Goal: Information Seeking & Learning: Learn about a topic

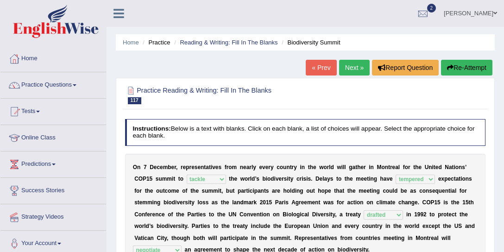
select select "tackle"
select select "tempered"
select select "drafted"
select select "negotiate"
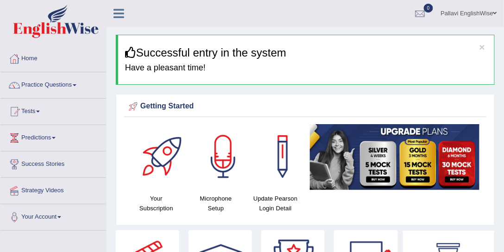
click at [60, 83] on link "Practice Questions" at bounding box center [53, 83] width 106 height 23
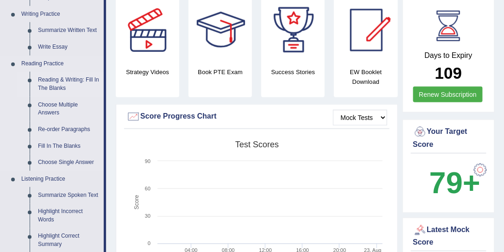
scroll to position [247, 0]
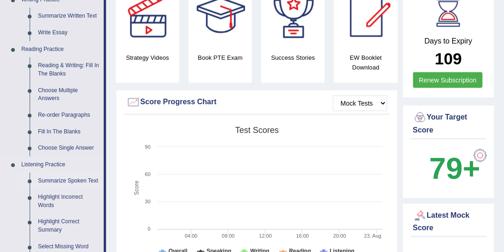
click at [58, 178] on link "Summarize Spoken Text" at bounding box center [69, 181] width 70 height 17
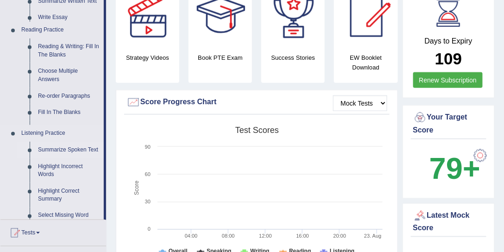
scroll to position [106, 0]
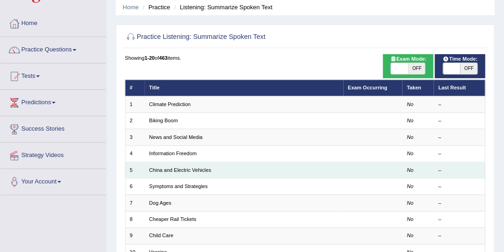
scroll to position [70, 0]
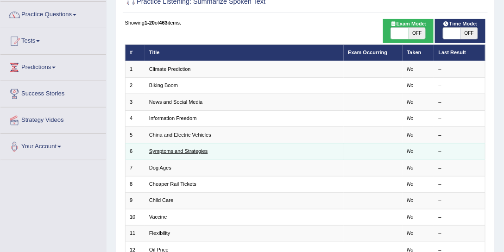
click at [182, 148] on link "Symptoms and Strategies" at bounding box center [178, 151] width 58 height 6
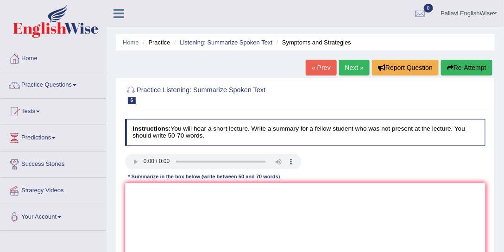
click at [449, 161] on div at bounding box center [305, 163] width 369 height 18
click at [355, 68] on link "Next »" at bounding box center [354, 68] width 31 height 16
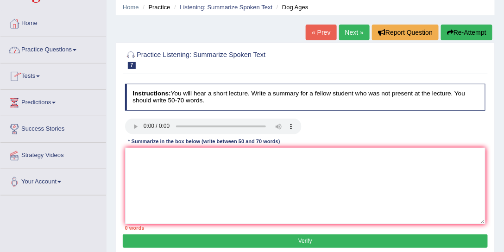
click at [61, 45] on link "Practice Questions" at bounding box center [53, 48] width 106 height 23
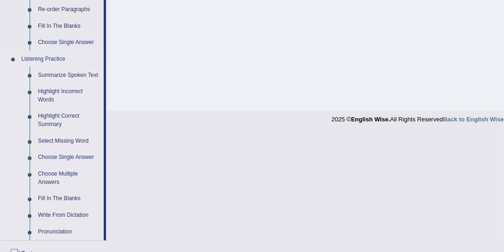
scroll to position [352, 0]
click at [72, 201] on link "Fill In The Blanks" at bounding box center [69, 199] width 70 height 17
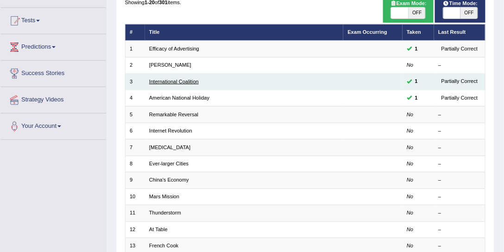
scroll to position [141, 0]
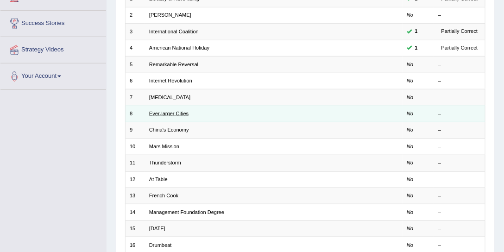
click at [174, 113] on link "Ever-larger Cities" at bounding box center [168, 114] width 39 height 6
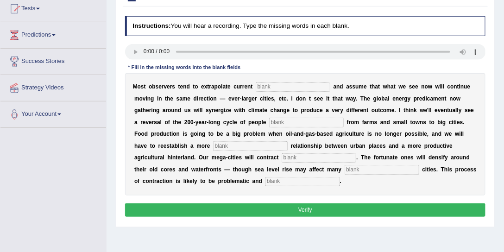
scroll to position [141, 0]
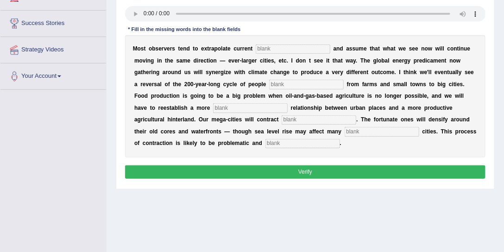
click at [269, 47] on input "text" at bounding box center [293, 48] width 75 height 9
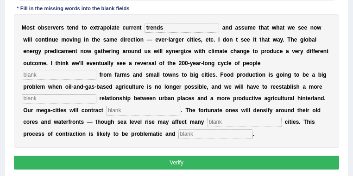
scroll to position [162, 0]
type input "trends"
drag, startPoint x: 296, startPoint y: 0, endPoint x: 223, endPoint y: 74, distance: 103.8
click at [223, 74] on b "F" at bounding box center [221, 75] width 3 height 6
click at [35, 75] on input "text" at bounding box center [59, 75] width 75 height 9
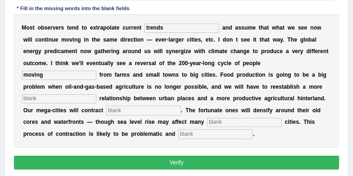
type input "moving"
click at [79, 98] on input "text" at bounding box center [59, 98] width 75 height 9
type input "meaningful"
click at [115, 110] on input "text" at bounding box center [143, 110] width 75 height 9
click at [119, 111] on input "subtancially" at bounding box center [143, 110] width 75 height 9
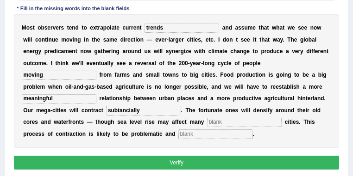
click at [118, 111] on input "subtancially" at bounding box center [143, 110] width 75 height 9
click at [146, 113] on input "substancially" at bounding box center [143, 110] width 75 height 9
click at [132, 113] on input "substancially" at bounding box center [143, 110] width 75 height 9
type input "substantially"
click at [214, 121] on input "text" at bounding box center [244, 122] width 75 height 9
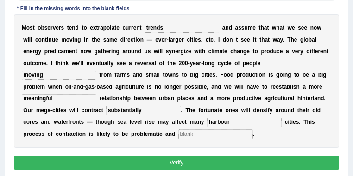
type input "harbour"
click at [189, 135] on input "text" at bounding box center [215, 134] width 75 height 9
type input "disorderly"
drag, startPoint x: 132, startPoint y: 133, endPoint x: 150, endPoint y: 133, distance: 17.6
click at [150, 133] on div "M o s t o b s e r v e r s t e n d t o e x t r a p o l a t e c u r r e n t trend…" at bounding box center [177, 81] width 326 height 134
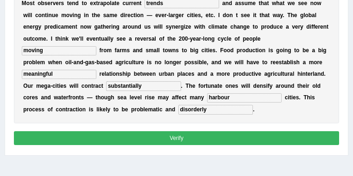
click at [189, 137] on button "Verify" at bounding box center [177, 138] width 326 height 13
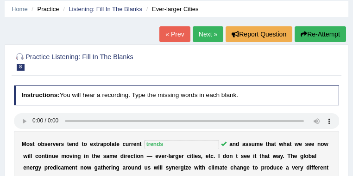
scroll to position [26, 0]
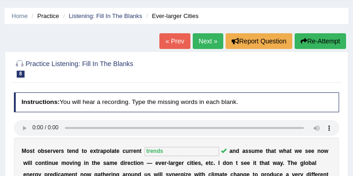
click at [202, 44] on link "Next »" at bounding box center [208, 41] width 31 height 16
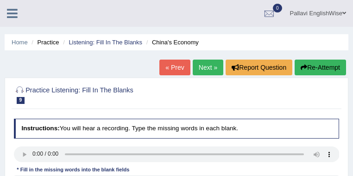
click at [204, 66] on link "Next »" at bounding box center [208, 68] width 31 height 16
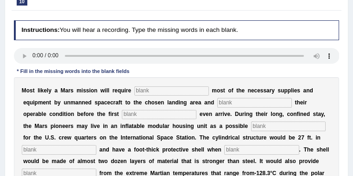
scroll to position [25, 0]
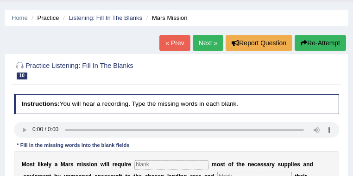
click at [199, 38] on link "Next »" at bounding box center [208, 43] width 31 height 16
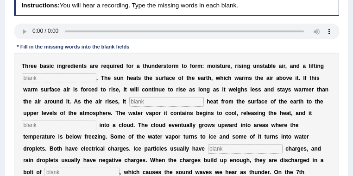
scroll to position [49, 0]
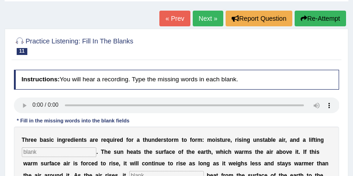
click at [208, 24] on link "Next »" at bounding box center [208, 19] width 31 height 16
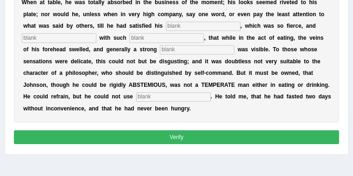
scroll to position [173, 0]
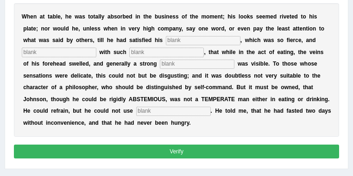
click at [186, 42] on input "text" at bounding box center [203, 40] width 75 height 9
click at [85, 51] on input "text" at bounding box center [59, 52] width 75 height 9
click at [194, 40] on input "environ" at bounding box center [203, 40] width 75 height 9
drag, startPoint x: 21, startPoint y: 75, endPoint x: 47, endPoint y: 90, distance: 29.2
click at [47, 90] on div "W h e n a t t a b l e , h e w a s t o t a l l y a b s o r b e d i n t h e b u s…" at bounding box center [177, 70] width 326 height 134
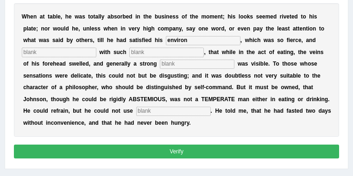
click at [196, 43] on input "environ" at bounding box center [203, 40] width 75 height 9
type input "environment"
click at [199, 40] on input "environment" at bounding box center [203, 40] width 75 height 9
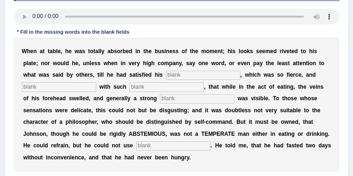
scroll to position [148, 0]
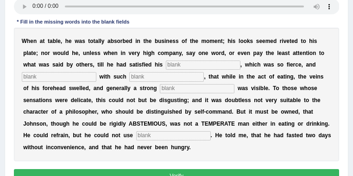
click at [182, 66] on input "text" at bounding box center [203, 65] width 75 height 9
type input "appetite"
click at [62, 76] on input "text" at bounding box center [59, 76] width 75 height 9
click at [44, 78] on input "text" at bounding box center [59, 76] width 75 height 9
click at [154, 80] on input "text" at bounding box center [166, 76] width 75 height 9
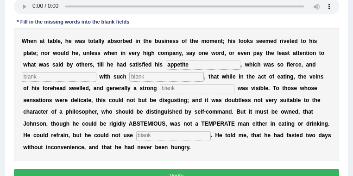
click at [169, 89] on input "text" at bounding box center [197, 88] width 75 height 9
click at [157, 78] on input "text" at bounding box center [166, 76] width 75 height 9
click at [64, 78] on input "text" at bounding box center [59, 76] width 75 height 9
type input "indulged"
click at [141, 80] on input "text" at bounding box center [166, 76] width 75 height 9
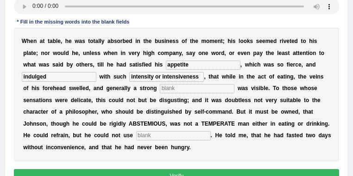
drag, startPoint x: 201, startPoint y: 76, endPoint x: 160, endPoint y: 78, distance: 41.7
click at [160, 78] on input "intensity or intensiveness" at bounding box center [166, 76] width 75 height 9
type input "intensity"
click at [216, 92] on input "text" at bounding box center [197, 88] width 75 height 9
type input "perspiration"
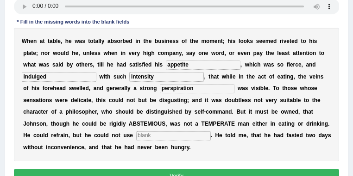
click at [148, 135] on input "text" at bounding box center [173, 136] width 75 height 9
type input "moderately"
drag, startPoint x: 163, startPoint y: 81, endPoint x: 132, endPoint y: 83, distance: 30.7
click at [132, 83] on div "W h e n a t t a b l e , h e w a s t o t a l l y a b s o r b e d i n t h e b u s…" at bounding box center [177, 95] width 326 height 134
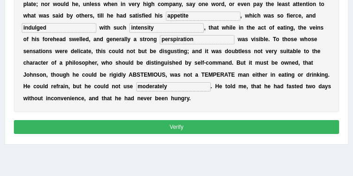
click at [167, 125] on button "Verify" at bounding box center [177, 126] width 326 height 13
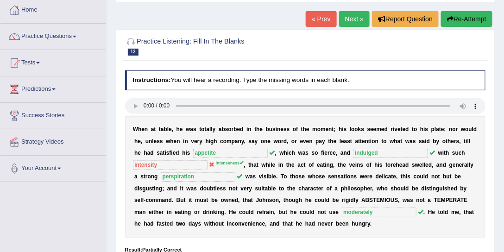
scroll to position [27, 0]
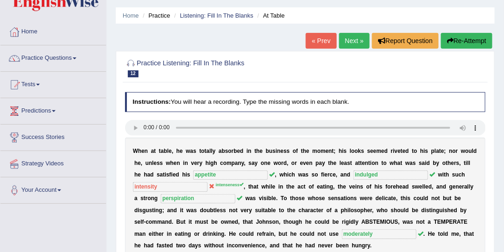
click at [49, 56] on link "Practice Questions" at bounding box center [53, 56] width 106 height 23
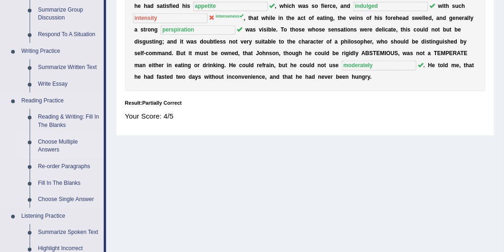
scroll to position [274, 0]
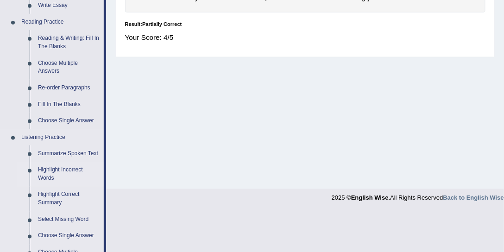
click at [65, 169] on link "Highlight Incorrect Words" at bounding box center [69, 174] width 70 height 25
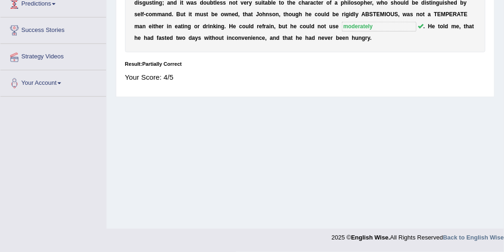
scroll to position [102, 0]
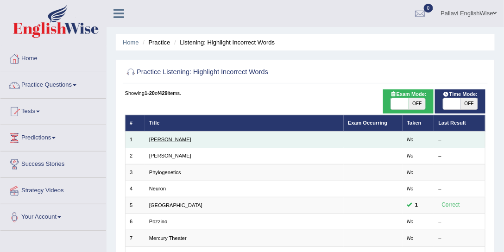
click at [156, 138] on link "[PERSON_NAME]" at bounding box center [170, 140] width 42 height 6
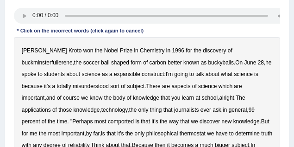
scroll to position [162, 0]
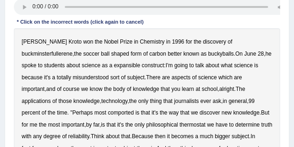
click at [203, 43] on b "discovery" at bounding box center [214, 41] width 23 height 6
click at [114, 66] on b "expansible" at bounding box center [127, 65] width 26 height 6
click at [45, 86] on b "important" at bounding box center [33, 89] width 23 height 6
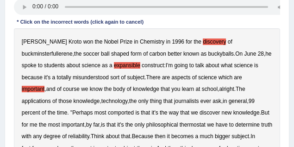
drag, startPoint x: 31, startPoint y: 112, endPoint x: 49, endPoint y: 112, distance: 17.1
click at [108, 112] on b "comported" at bounding box center [121, 112] width 26 height 6
drag, startPoint x: 139, startPoint y: 112, endPoint x: 153, endPoint y: 112, distance: 13.9
click at [222, 112] on b "new" at bounding box center [227, 112] width 10 height 6
click at [180, 125] on b "thermostat" at bounding box center [193, 124] width 26 height 6
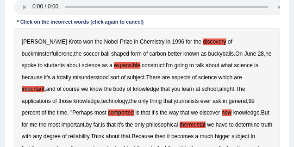
click at [261, 125] on b "truth" at bounding box center [266, 124] width 11 height 6
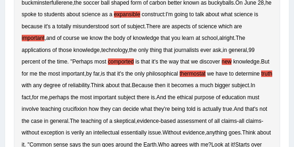
scroll to position [244, 0]
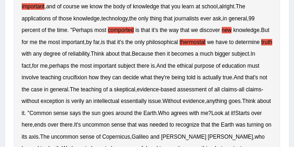
click at [87, 74] on b "crucifixion" at bounding box center [75, 77] width 25 height 6
click at [246, 89] on b "claims" at bounding box center [254, 89] width 16 height 6
drag, startPoint x: 240, startPoint y: 88, endPoint x: 230, endPoint y: 88, distance: 9.7
click at [84, 98] on b "verily" at bounding box center [77, 101] width 13 height 6
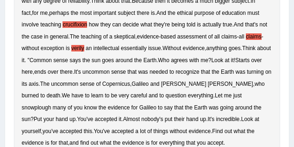
scroll to position [306, 0]
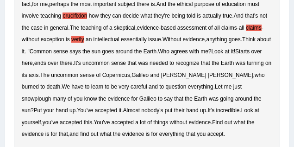
drag, startPoint x: 145, startPoint y: 88, endPoint x: 153, endPoint y: 87, distance: 7.5
click at [51, 95] on b "snowplough" at bounding box center [36, 98] width 29 height 6
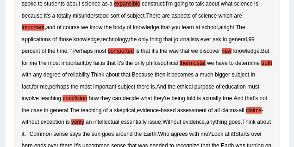
scroll to position [182, 0]
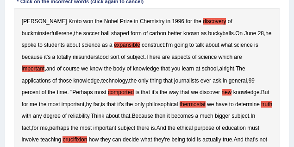
click at [203, 20] on b "discovery" at bounding box center [214, 21] width 23 height 6
click at [203, 21] on b "discovery" at bounding box center [214, 21] width 23 height 6
click at [203, 22] on b "discovery" at bounding box center [214, 21] width 23 height 6
click at [45, 65] on b "important" at bounding box center [33, 68] width 23 height 6
click at [222, 93] on b "new" at bounding box center [227, 92] width 10 height 6
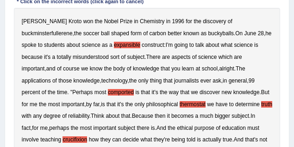
click at [222, 93] on b "new" at bounding box center [227, 92] width 10 height 6
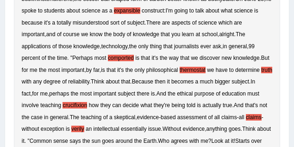
scroll to position [223, 0]
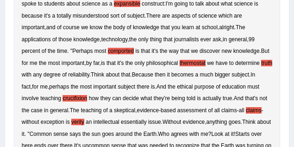
click at [87, 95] on b "crucifixion" at bounding box center [75, 98] width 25 height 6
click at [246, 109] on b "claims" at bounding box center [254, 110] width 16 height 6
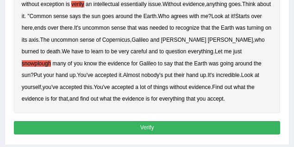
scroll to position [372, 0]
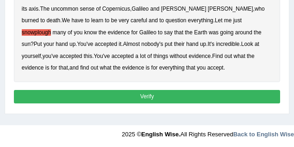
click at [146, 94] on button "Verify" at bounding box center [147, 96] width 267 height 13
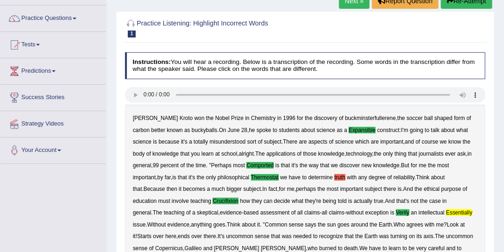
scroll to position [36, 0]
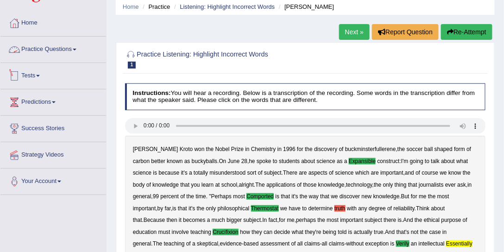
click at [57, 54] on link "Practice Questions" at bounding box center [53, 48] width 106 height 23
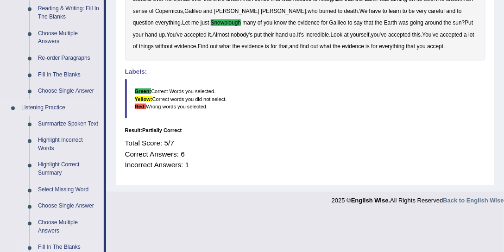
scroll to position [424, 0]
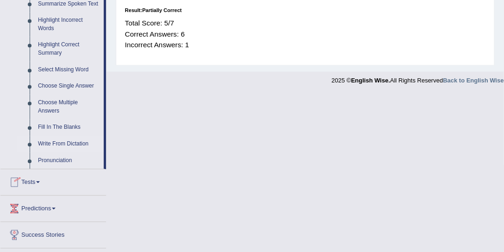
click at [54, 142] on link "Write From Dictation" at bounding box center [69, 144] width 70 height 17
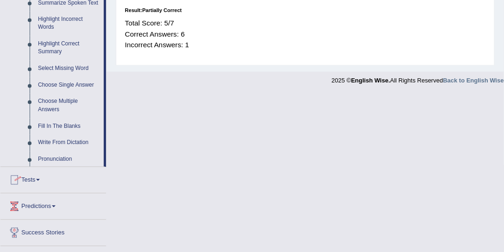
scroll to position [265, 0]
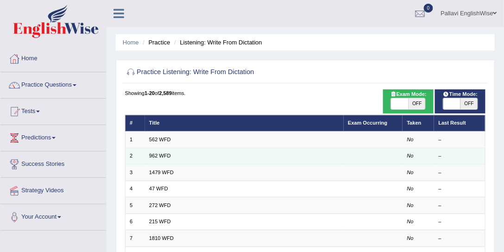
scroll to position [70, 0]
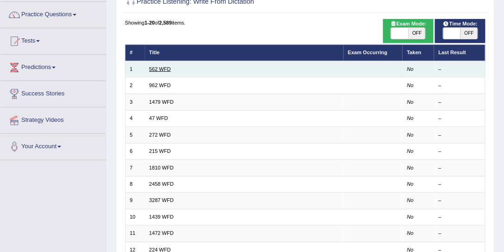
click at [154, 68] on link "562 WFD" at bounding box center [160, 69] width 22 height 6
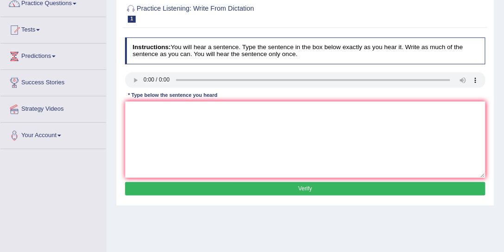
scroll to position [106, 0]
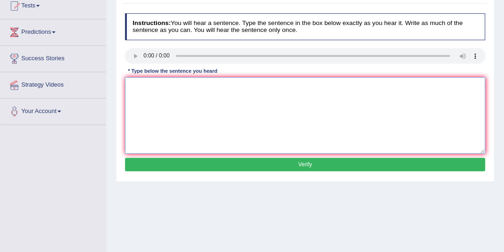
click at [141, 90] on textarea at bounding box center [305, 115] width 361 height 76
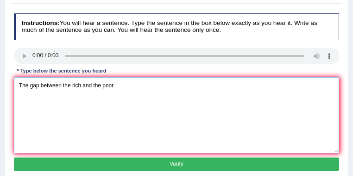
click at [122, 83] on textarea "The gap between the rich and the poor" at bounding box center [177, 115] width 326 height 76
click at [40, 83] on textarea "The gap between the rich and the poor does not increase." at bounding box center [177, 115] width 326 height 76
click at [30, 86] on textarea "The gap gaps between the rich and the poor does not increase." at bounding box center [177, 115] width 326 height 76
click at [144, 87] on textarea "The A gap gaps between the rich and the poor does not increase." at bounding box center [177, 115] width 326 height 76
click at [181, 86] on textarea "The A gap gaps between the rich and the poor does is not increase." at bounding box center [177, 115] width 326 height 76
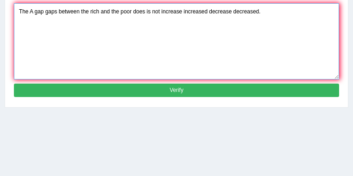
type textarea "The A gap gaps between the rich and the poor does is not increase increased dec…"
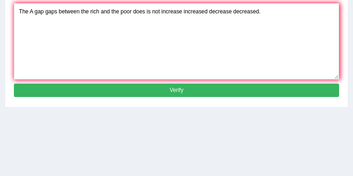
click at [143, 94] on button "Verify" at bounding box center [177, 90] width 326 height 13
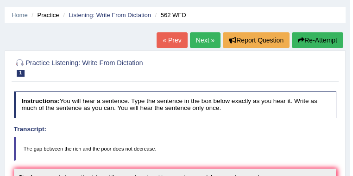
scroll to position [20, 0]
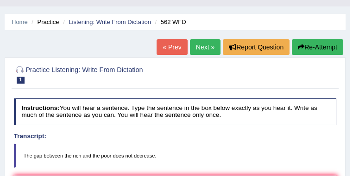
click at [201, 45] on link "Next »" at bounding box center [205, 47] width 31 height 16
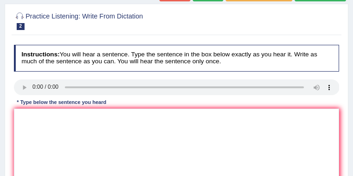
scroll to position [99, 0]
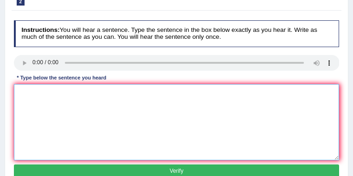
click at [33, 100] on textarea at bounding box center [177, 122] width 326 height 76
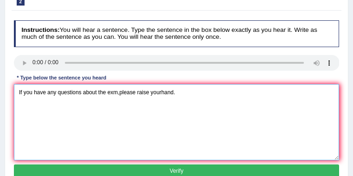
click at [112, 93] on textarea "If you have any questions about the exm,please raise yourhand." at bounding box center [177, 122] width 326 height 76
click at [164, 94] on textarea "If you have any questions about the exam,please raise yourhand." at bounding box center [177, 122] width 326 height 76
click at [191, 96] on textarea "If you have any questions about the exam,please raise your hand." at bounding box center [177, 122] width 326 height 76
click at [81, 94] on textarea "If you have any questions about the exam,please raise your hand." at bounding box center [177, 122] width 326 height 76
click at [119, 94] on textarea "If you have any questions question about the exam,please raise your hand." at bounding box center [177, 122] width 326 height 76
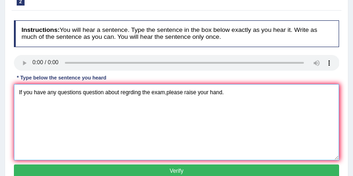
click at [164, 94] on textarea "If you have any questions question about regrding the exam,please raise your ha…" at bounding box center [177, 122] width 326 height 76
click at [185, 94] on textarea "If you have any questions question about regrding the exam exams ,please raise …" at bounding box center [177, 122] width 326 height 76
click at [241, 91] on textarea "If you have any questions question about regrding the exam exams, please raise …" at bounding box center [177, 122] width 326 height 76
click at [229, 93] on textarea "If you have any questions question about regrding the exam exams, please raise …" at bounding box center [177, 122] width 326 height 76
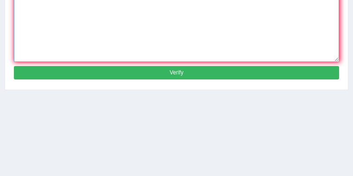
type textarea "If you have any questions question about regrding the exam exams, please raise …"
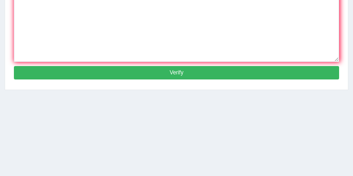
click at [180, 71] on button "Verify" at bounding box center [177, 72] width 326 height 13
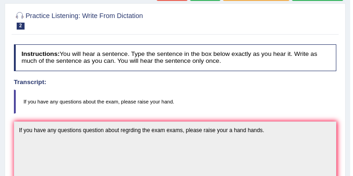
scroll to position [56, 0]
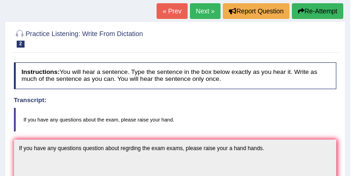
click at [202, 8] on link "Next »" at bounding box center [205, 11] width 31 height 16
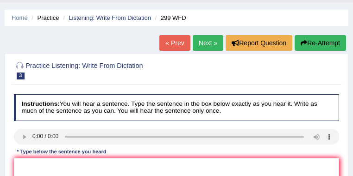
scroll to position [74, 0]
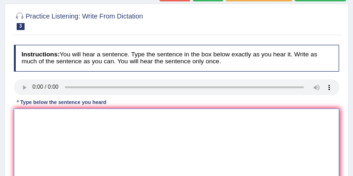
click at [29, 114] on textarea at bounding box center [177, 147] width 326 height 76
click at [45, 130] on textarea at bounding box center [177, 147] width 326 height 76
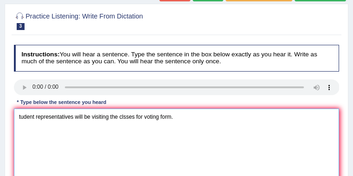
click at [19, 118] on textarea "tudent representatives will be visiting the clsses for voting form." at bounding box center [177, 147] width 326 height 76
click at [128, 119] on textarea "Student representatives will be visiting the clsses for voting form." at bounding box center [177, 147] width 326 height 76
click at [177, 119] on textarea "Student representatives will be visiting the classes for voting form." at bounding box center [177, 147] width 326 height 76
click at [38, 117] on textarea "Student representatives will be visiting the classes for voting form forms." at bounding box center [177, 147] width 326 height 76
click at [99, 117] on textarea "Student Students representatives will be visiting the classes for voting form f…" at bounding box center [177, 147] width 326 height 76
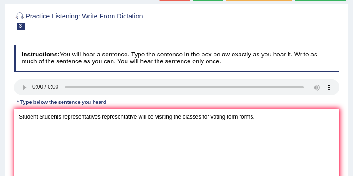
click at [172, 119] on textarea "Student Students representatives representative will be visiting the classes fo…" at bounding box center [177, 147] width 326 height 76
click at [221, 118] on textarea "Student Students representatives representative will be visiting meeting the cl…" at bounding box center [177, 147] width 326 height 76
click at [247, 119] on textarea "Student Students representatives representative will be visiting meeting the cl…" at bounding box center [177, 147] width 326 height 76
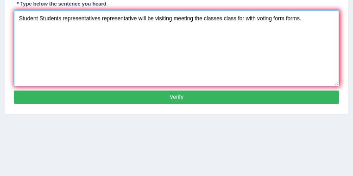
type textarea "Student Students representatives representative will be visiting meeting the cl…"
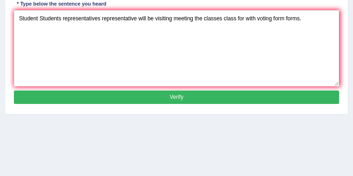
click at [205, 90] on div "Instructions: You will hear a sentence. Type the sentence in the box below exac…" at bounding box center [176, 27] width 329 height 168
click at [205, 92] on button "Verify" at bounding box center [177, 97] width 326 height 13
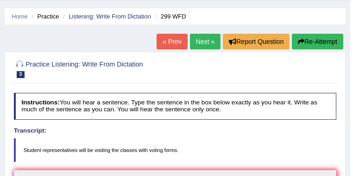
scroll to position [0, 0]
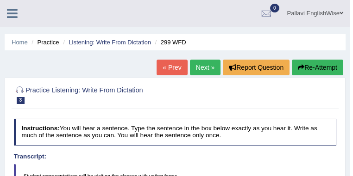
click at [202, 71] on link "Next »" at bounding box center [205, 68] width 31 height 16
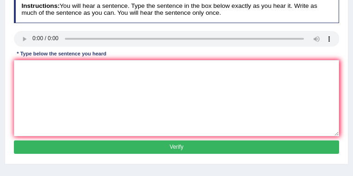
scroll to position [123, 0]
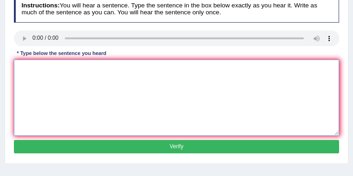
click at [45, 74] on textarea at bounding box center [177, 98] width 326 height 76
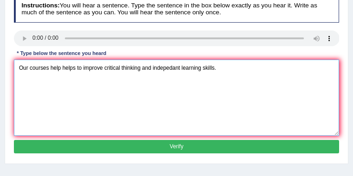
click at [49, 69] on textarea "Our courses help helps to improve critical thinking and indepedant learning ski…" at bounding box center [177, 98] width 326 height 76
click at [100, 69] on textarea "Our courses course help helps to improve critical thinking and indepedant learn…" at bounding box center [177, 98] width 326 height 76
click at [129, 69] on textarea "Our courses course help helps to for improve critical thinking and indepedant l…" at bounding box center [177, 98] width 326 height 76
click at [220, 70] on textarea "Our courses course help helps to for improve improving critical thinking and in…" at bounding box center [177, 98] width 326 height 76
click at [268, 69] on textarea "Our courses course help helps to for improve improving critical thinking and in…" at bounding box center [177, 98] width 326 height 76
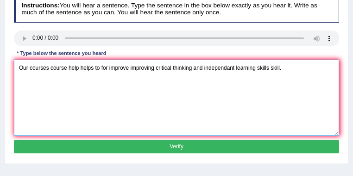
type textarea "Our courses course help helps to for improve improving critical thinking and in…"
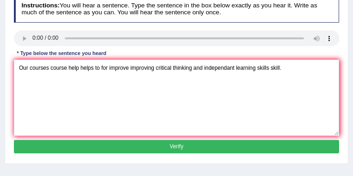
click at [207, 145] on button "Verify" at bounding box center [177, 146] width 326 height 13
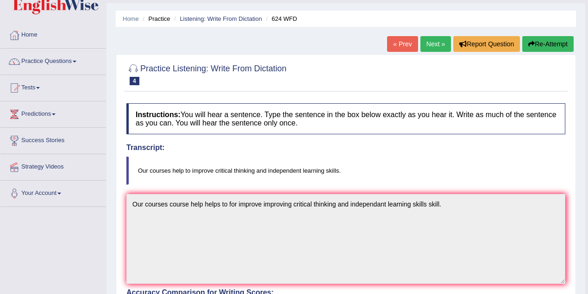
scroll to position [0, 0]
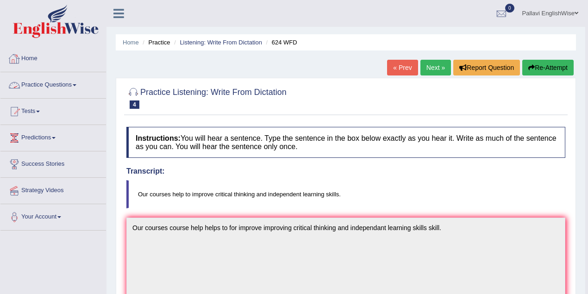
click at [49, 83] on link "Practice Questions" at bounding box center [53, 83] width 106 height 23
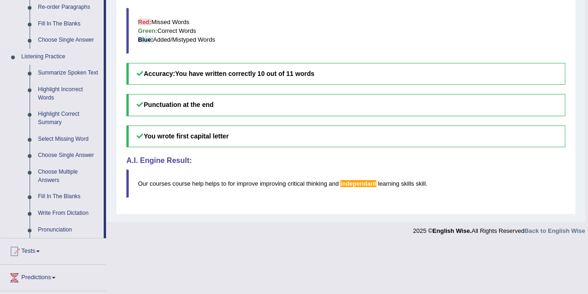
scroll to position [370, 0]
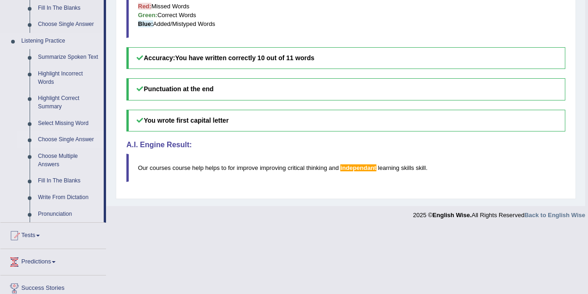
click at [78, 142] on link "Choose Single Answer" at bounding box center [69, 140] width 70 height 17
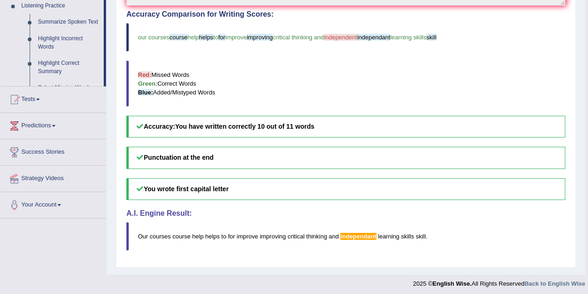
scroll to position [119, 0]
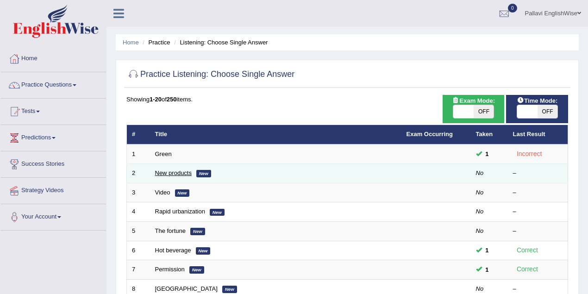
click at [163, 171] on link "New products" at bounding box center [173, 172] width 37 height 7
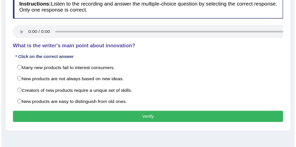
scroll to position [124, 0]
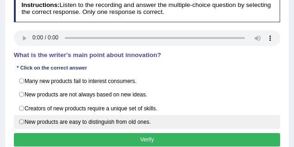
drag, startPoint x: 187, startPoint y: 10, endPoint x: 76, endPoint y: 121, distance: 156.5
click at [76, 121] on label "New products are easy to distinguish from old ones." at bounding box center [147, 122] width 267 height 14
radio input "true"
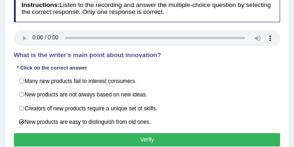
click at [89, 139] on button "Verify" at bounding box center [147, 139] width 267 height 13
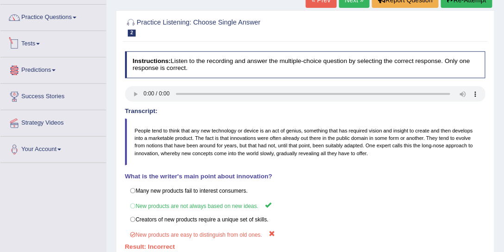
scroll to position [32, 0]
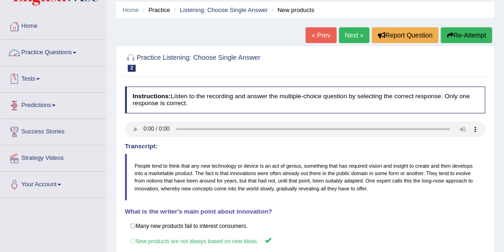
click at [60, 47] on link "Practice Questions" at bounding box center [53, 51] width 106 height 23
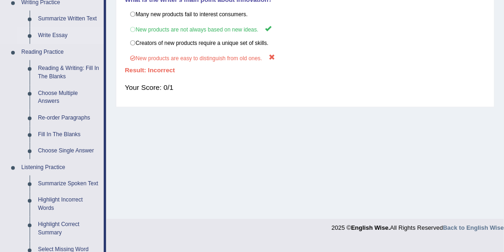
scroll to position [385, 0]
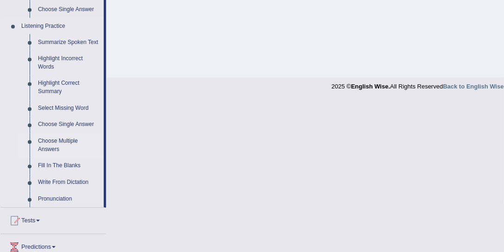
click at [59, 140] on link "Choose Multiple Answers" at bounding box center [69, 145] width 70 height 25
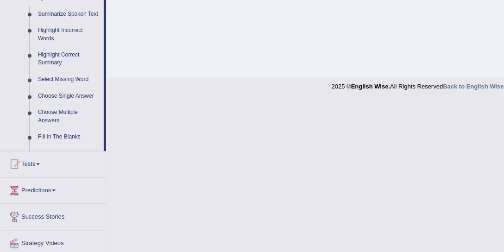
scroll to position [337, 0]
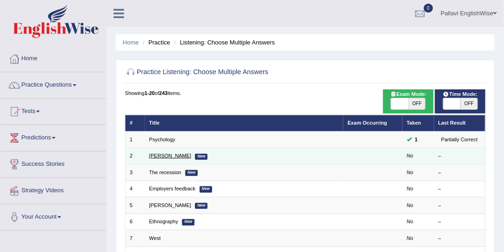
click at [151, 154] on link "[PERSON_NAME]" at bounding box center [170, 156] width 42 height 6
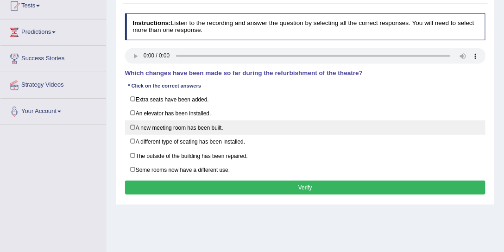
click at [140, 126] on label "A new meeting room has been built." at bounding box center [305, 127] width 361 height 14
checkbox input "true"
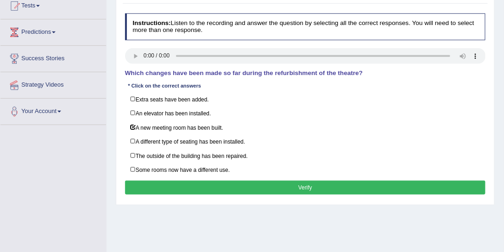
click at [168, 176] on div "Instructions: Listen to the recording and answer the question by selecting all …" at bounding box center [305, 105] width 364 height 191
click at [168, 181] on button "Verify" at bounding box center [305, 187] width 361 height 13
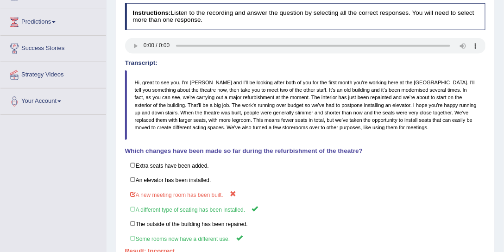
scroll to position [70, 0]
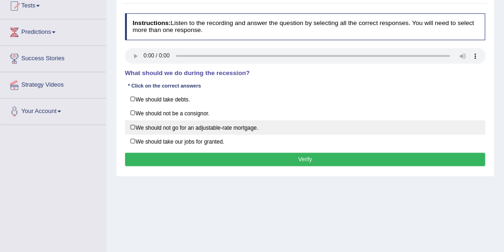
click at [144, 123] on label "We should not go for an adjustable-rate mortgage." at bounding box center [305, 127] width 361 height 14
checkbox input "true"
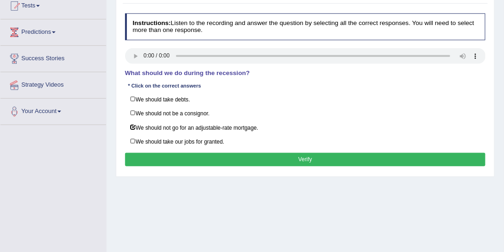
click at [159, 158] on button "Verify" at bounding box center [305, 159] width 361 height 13
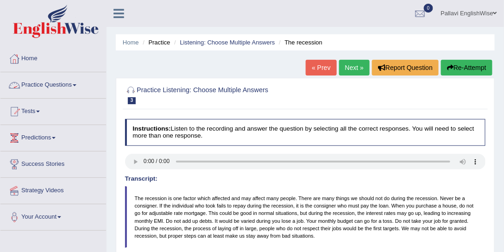
click at [45, 89] on link "Practice Questions" at bounding box center [53, 83] width 106 height 23
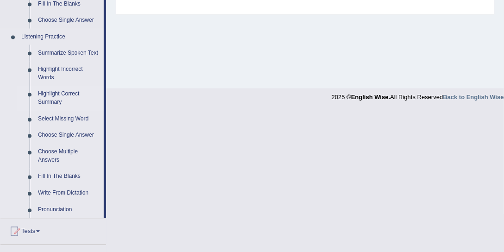
scroll to position [423, 0]
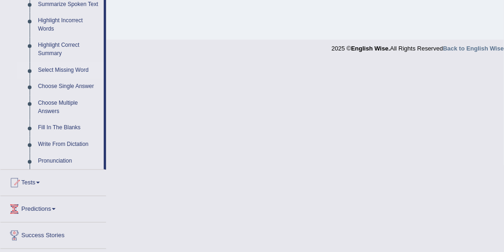
click at [52, 72] on link "Select Missing Word" at bounding box center [69, 71] width 70 height 17
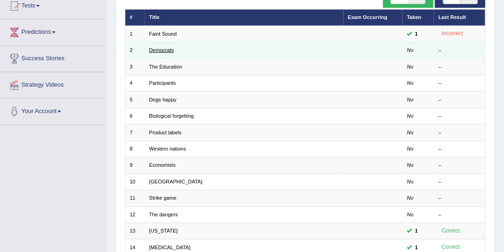
click at [160, 47] on link "Democrats" at bounding box center [161, 50] width 25 height 6
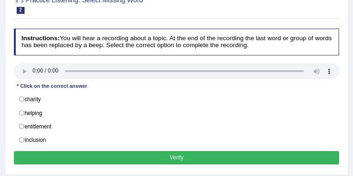
scroll to position [119, 0]
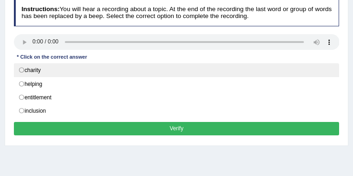
click at [46, 68] on label "charity" at bounding box center [177, 70] width 326 height 14
radio input "true"
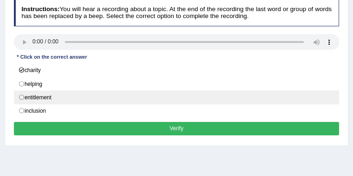
click at [44, 95] on label "entitlement" at bounding box center [177, 98] width 326 height 14
radio input "true"
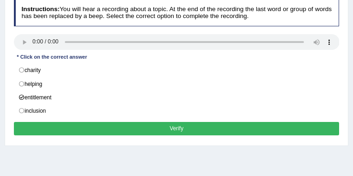
click at [82, 129] on button "Verify" at bounding box center [177, 128] width 326 height 13
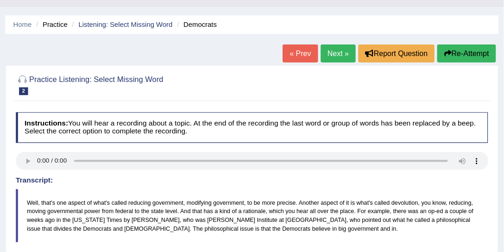
scroll to position [21, 0]
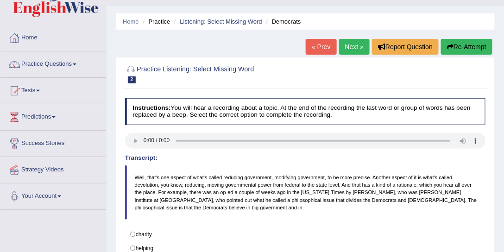
drag, startPoint x: 355, startPoint y: 1, endPoint x: 56, endPoint y: 60, distance: 305.4
click at [56, 60] on link "Practice Questions" at bounding box center [53, 62] width 106 height 23
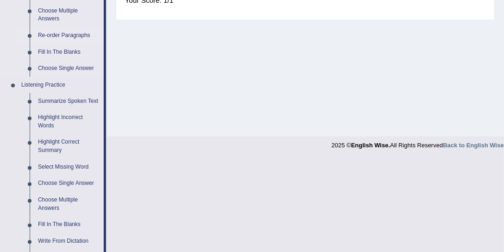
scroll to position [339, 0]
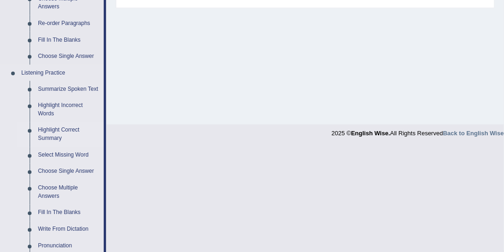
click at [52, 132] on link "Highlight Correct Summary" at bounding box center [69, 134] width 70 height 25
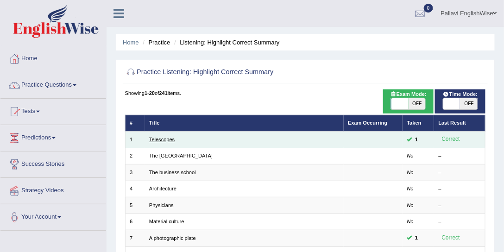
click at [165, 140] on link "Telescopes" at bounding box center [161, 140] width 25 height 6
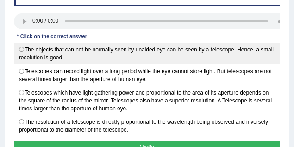
scroll to position [182, 0]
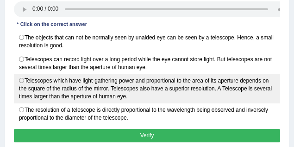
click at [138, 81] on label "Telescopes which have light-gathering power and proportional to the area of its…" at bounding box center [147, 89] width 267 height 30
radio input "true"
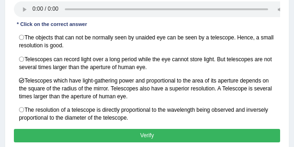
click at [175, 129] on button "Verify" at bounding box center [147, 135] width 267 height 13
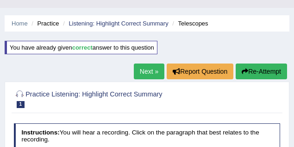
scroll to position [0, 0]
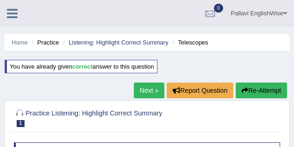
click at [278, 13] on link "Pallavi EnglishWise" at bounding box center [259, 12] width 70 height 24
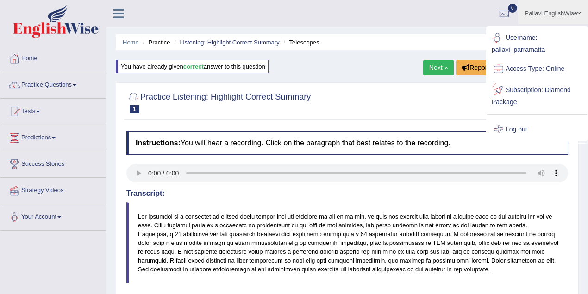
click at [503, 126] on link "Log out" at bounding box center [537, 129] width 100 height 21
